Goal: Information Seeking & Learning: Find specific fact

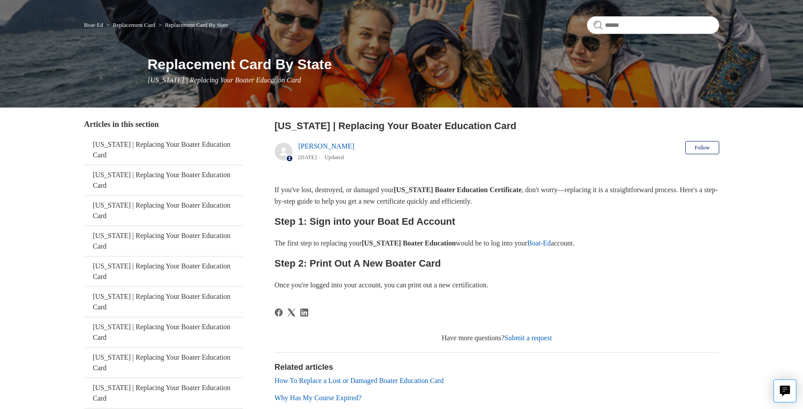
scroll to position [132, 0]
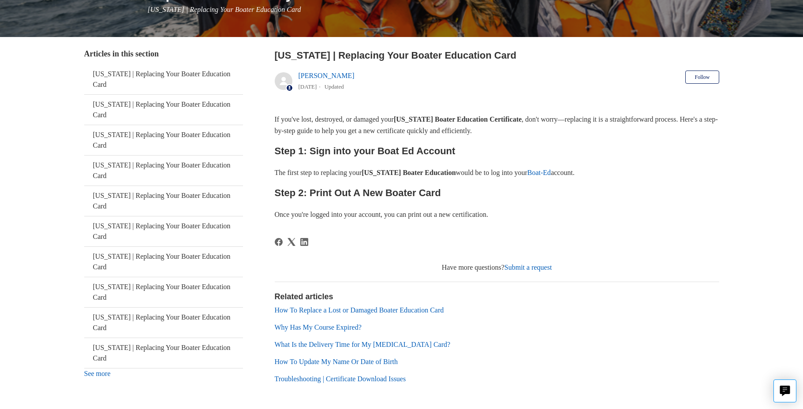
click at [551, 174] on link "Boat-Ed" at bounding box center [538, 172] width 23 height 7
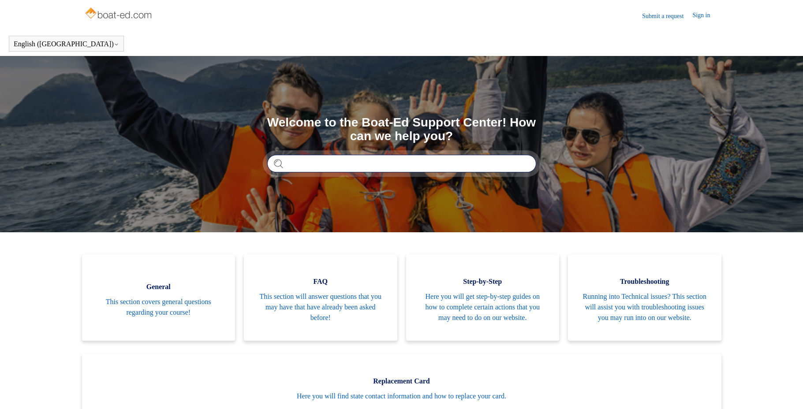
click at [329, 163] on input "Search" at bounding box center [401, 164] width 269 height 18
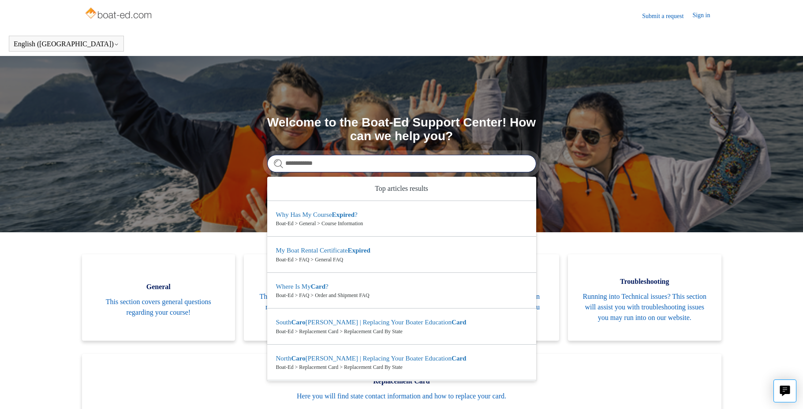
type input "**********"
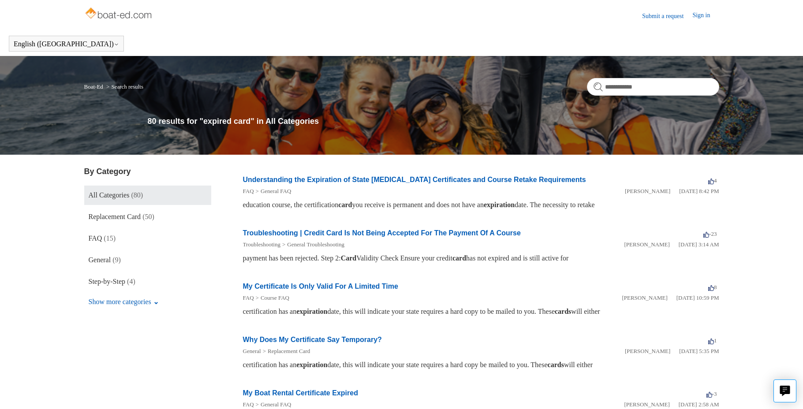
click at [404, 180] on link "Understanding the Expiration of State Boating Certificates and Course Retake Re…" at bounding box center [414, 179] width 343 height 7
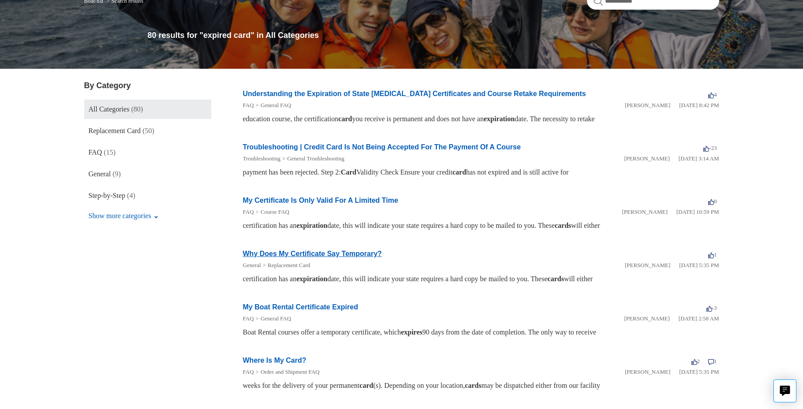
scroll to position [88, 0]
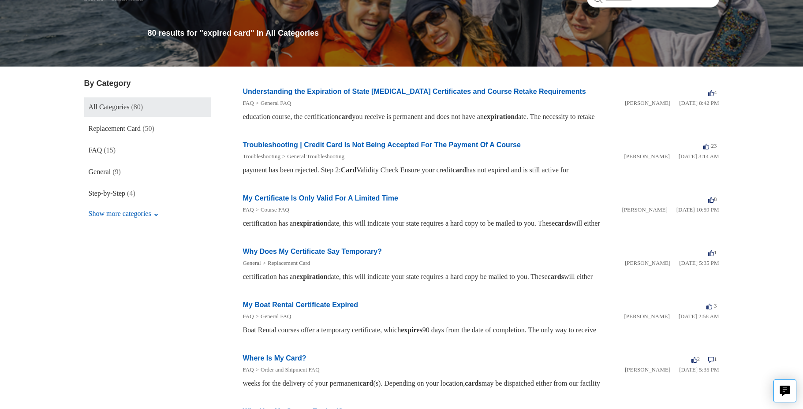
click at [280, 254] on link "Why Does My Certificate Say Temporary?" at bounding box center [312, 251] width 139 height 7
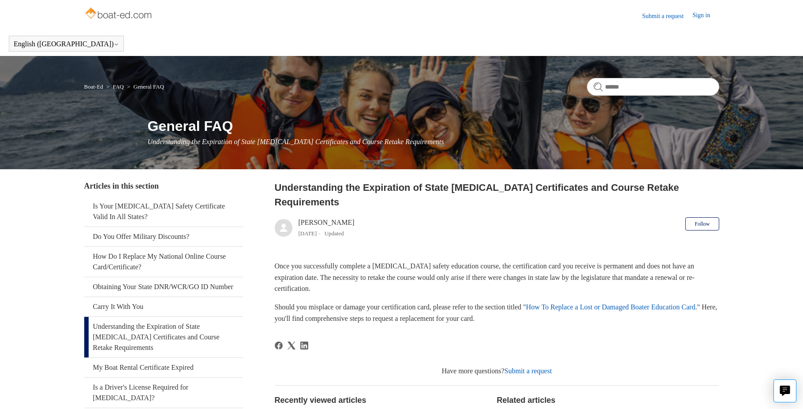
scroll to position [126, 0]
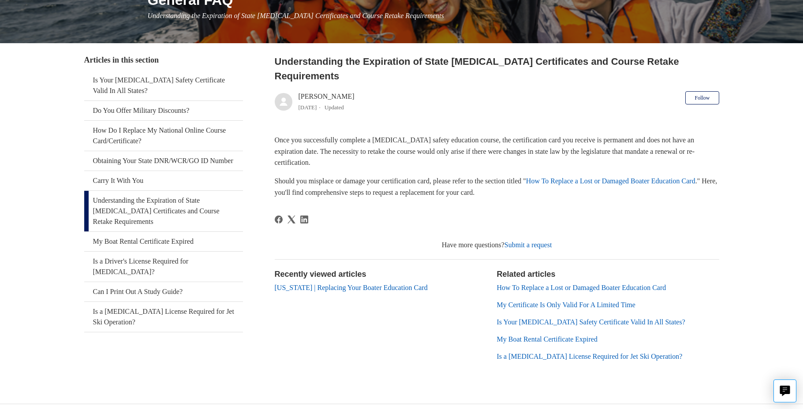
click at [534, 300] on li "My Certificate Is Only Valid For A Limited Time" at bounding box center [608, 305] width 222 height 11
click at [534, 301] on link "My Certificate Is Only Valid For A Limited Time" at bounding box center [566, 304] width 138 height 7
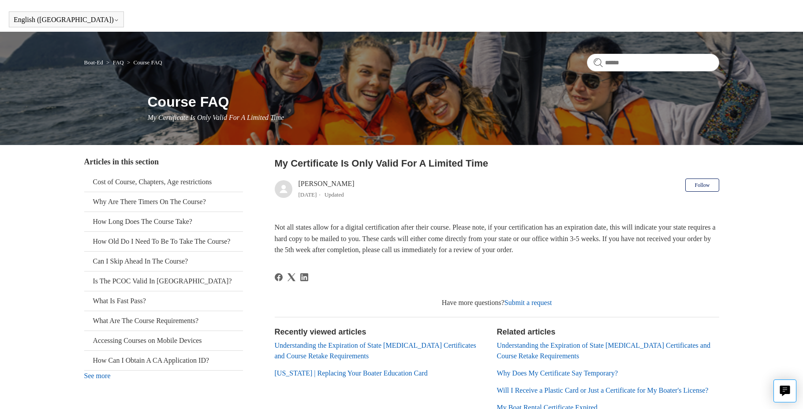
scroll to position [44, 0]
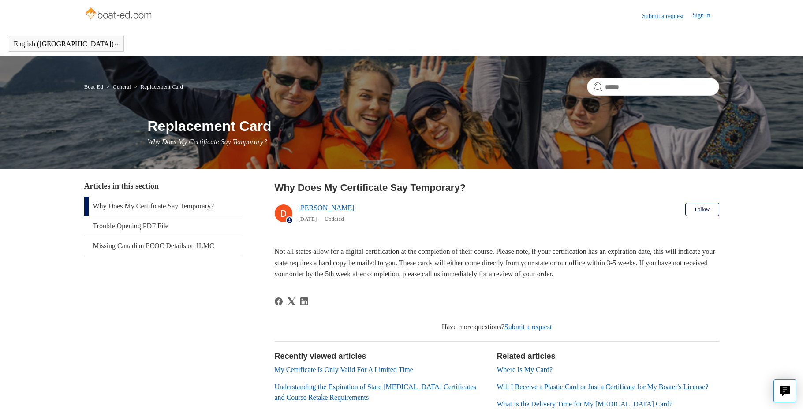
scroll to position [118, 0]
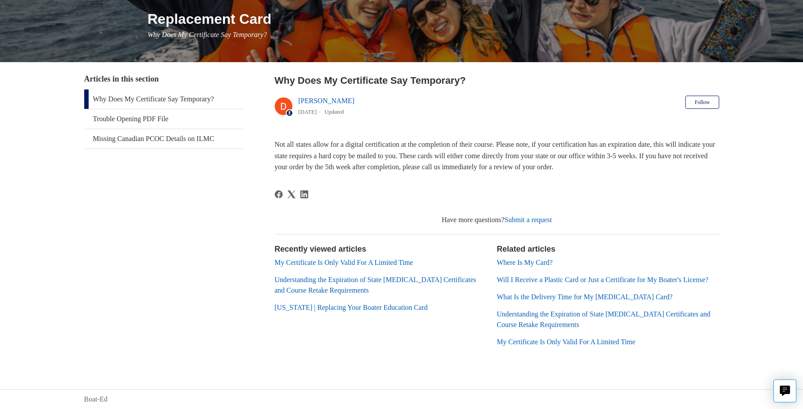
click at [535, 259] on link "Where Is My Card?" at bounding box center [525, 262] width 56 height 7
